Goal: Transaction & Acquisition: Purchase product/service

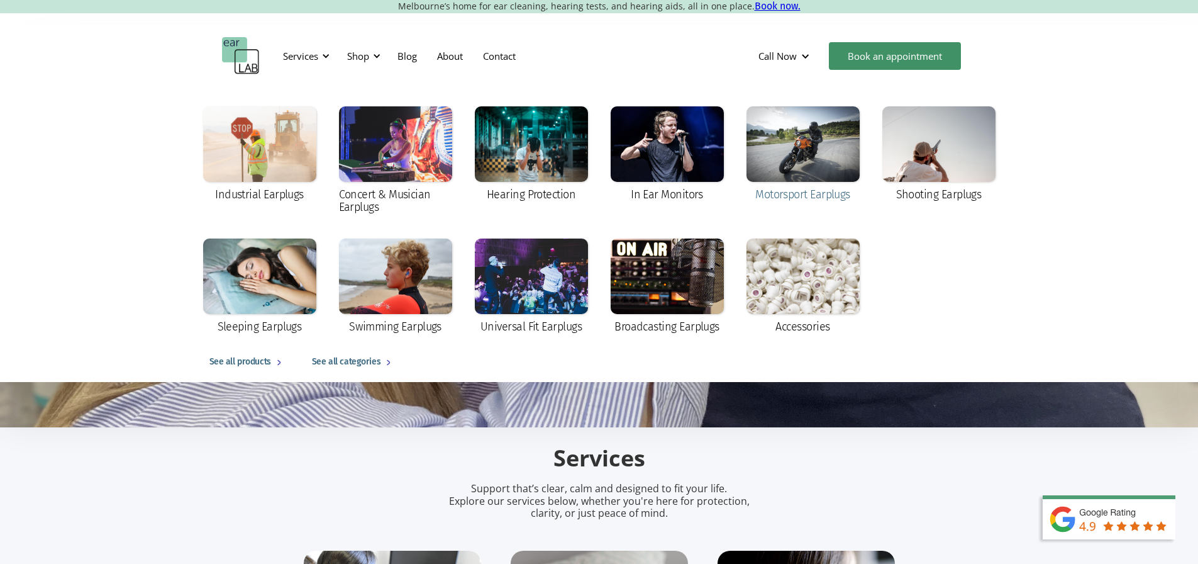
click at [796, 146] on div at bounding box center [803, 143] width 113 height 75
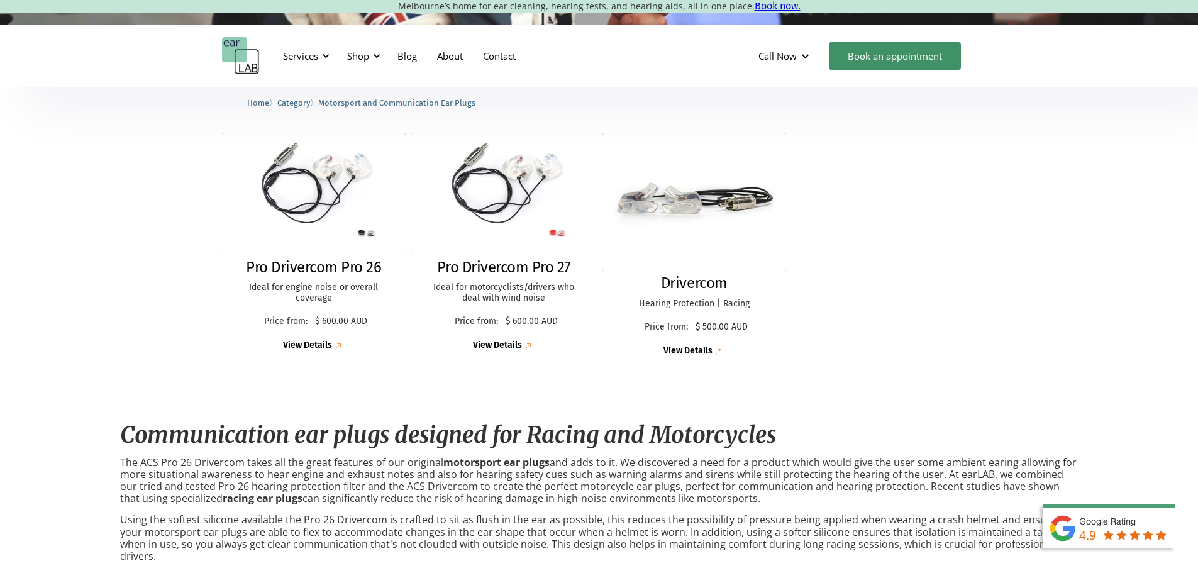
scroll to position [315, 0]
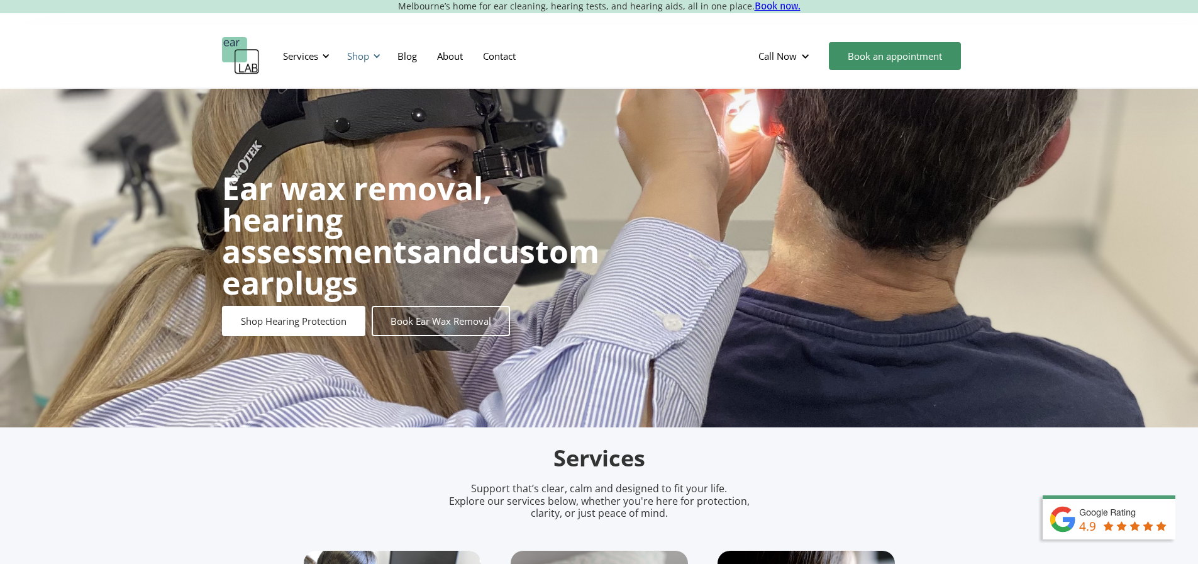
click at [365, 44] on div "Shop" at bounding box center [362, 56] width 45 height 38
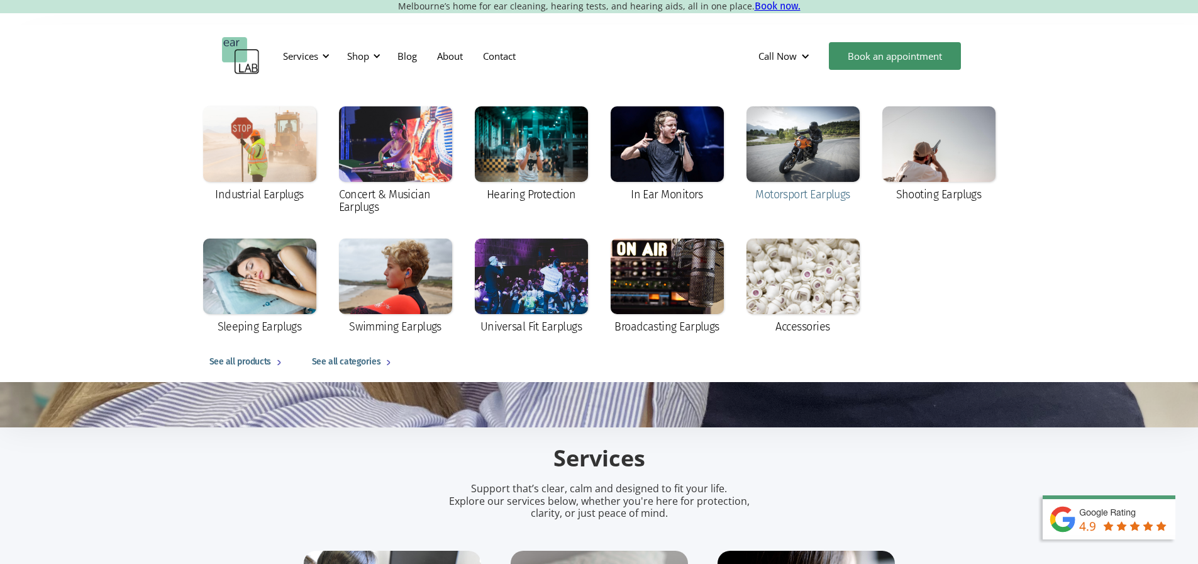
click at [832, 146] on div at bounding box center [803, 143] width 113 height 75
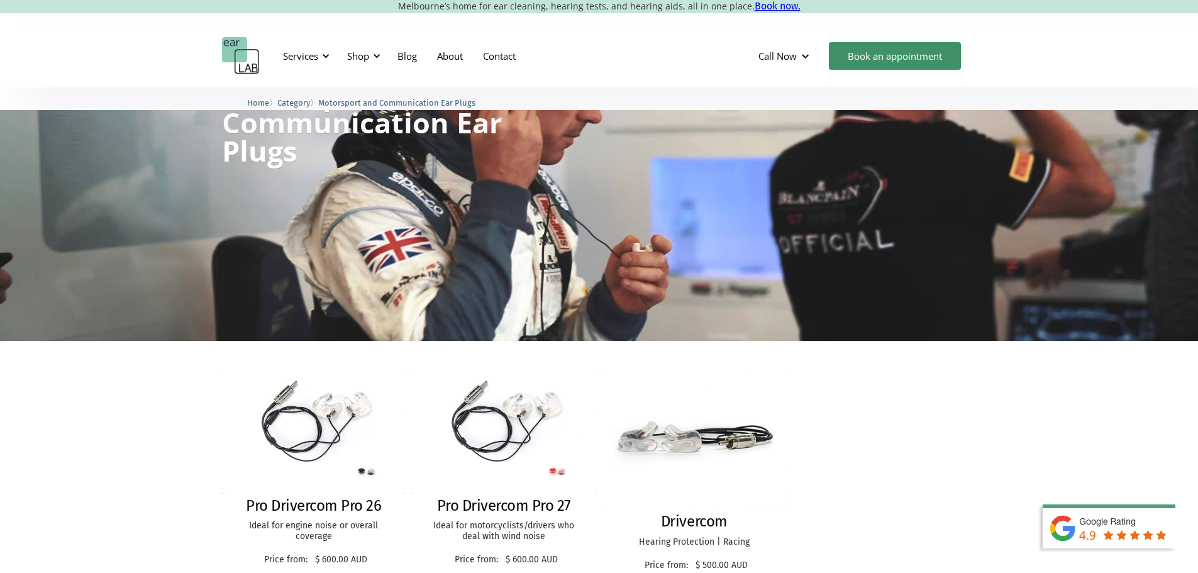
scroll to position [252, 0]
